Goal: Find specific page/section: Find specific page/section

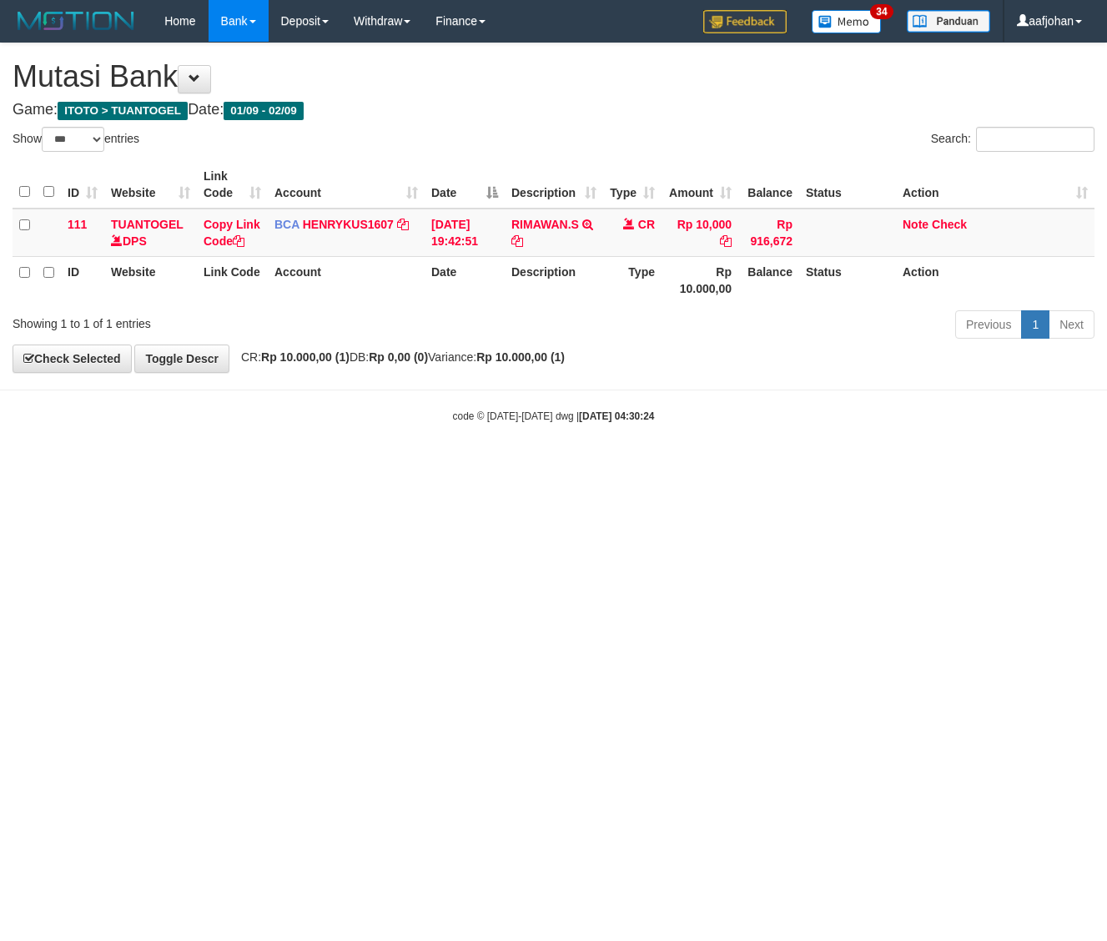
select select "***"
click at [613, 466] on html "Toggle navigation Home Bank Account List Load By Website Group [ITOTO] TUANTOGE…" at bounding box center [553, 233] width 1107 height 466
